Goal: Find specific page/section: Find specific page/section

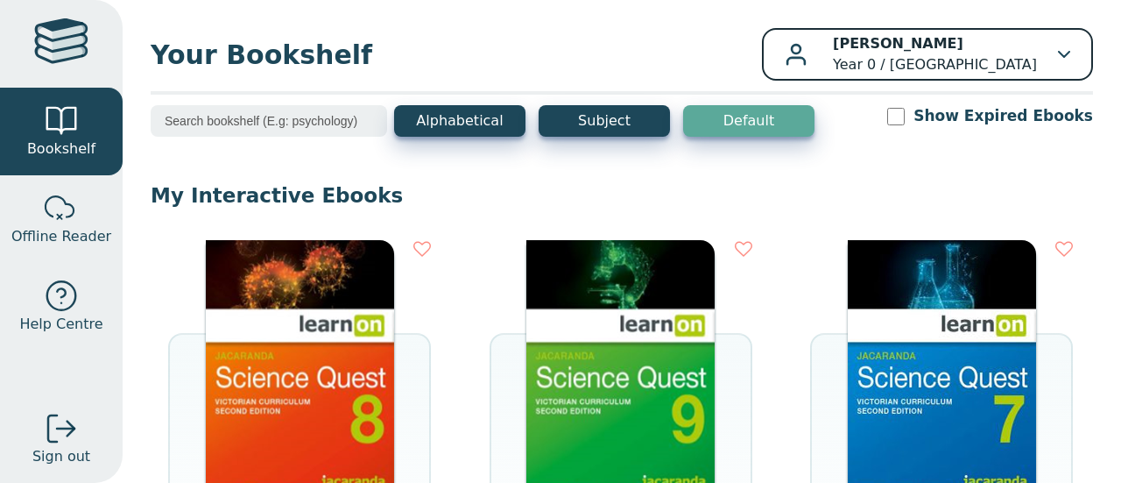
click at [1058, 52] on icon "button" at bounding box center [1064, 54] width 12 height 7
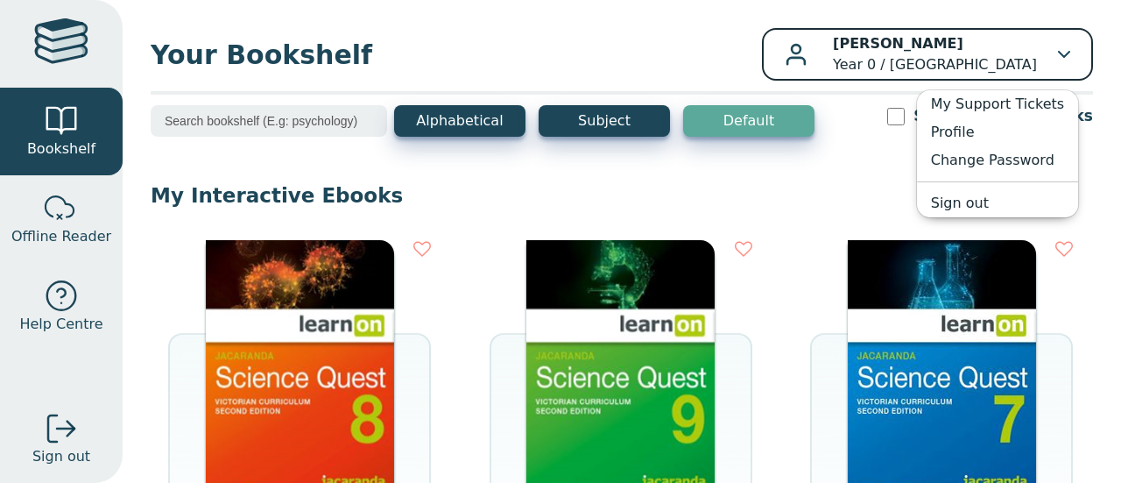
click at [1058, 52] on icon "button" at bounding box center [1064, 54] width 12 height 7
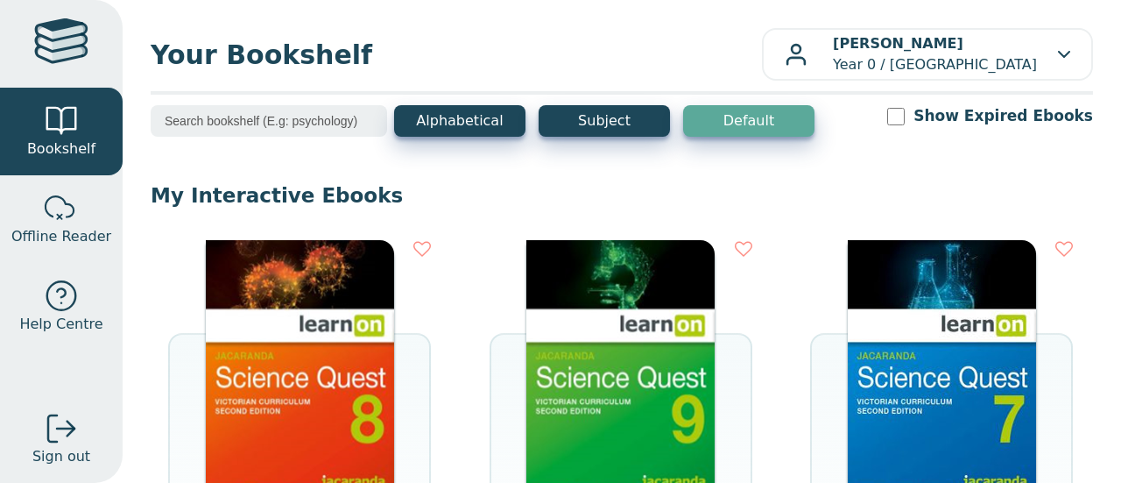
click at [65, 45] on div at bounding box center [61, 43] width 54 height 51
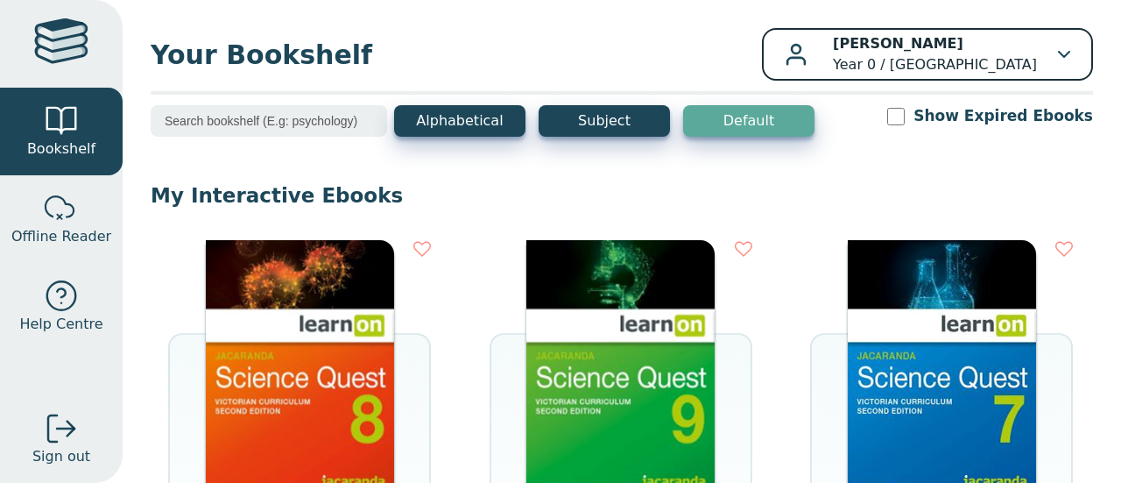
click at [1041, 50] on div "[PERSON_NAME] Year 0 / [GEOGRAPHIC_DATA]" at bounding box center [928, 54] width 286 height 42
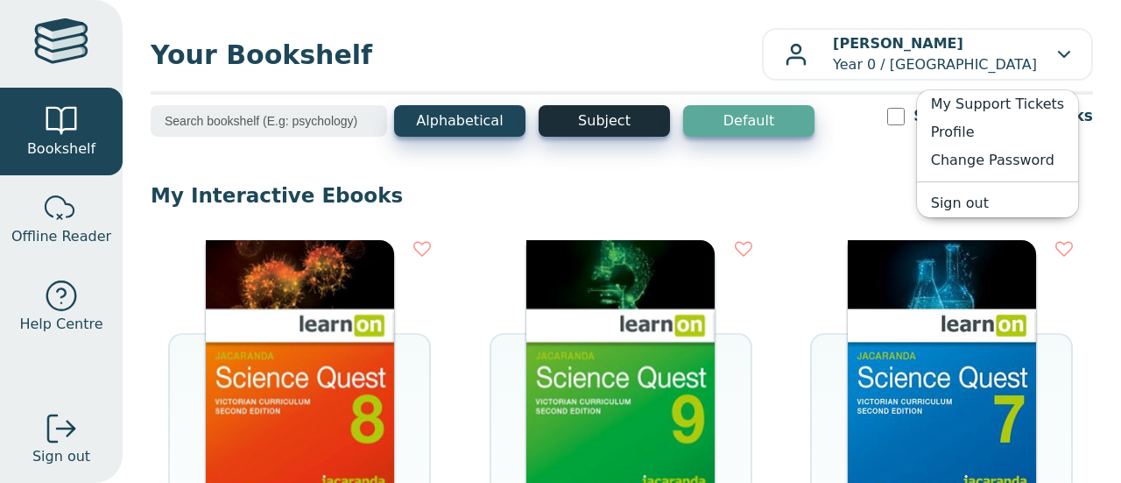
click at [567, 122] on button "Subject" at bounding box center [604, 121] width 131 height 32
